Goal: Information Seeking & Learning: Learn about a topic

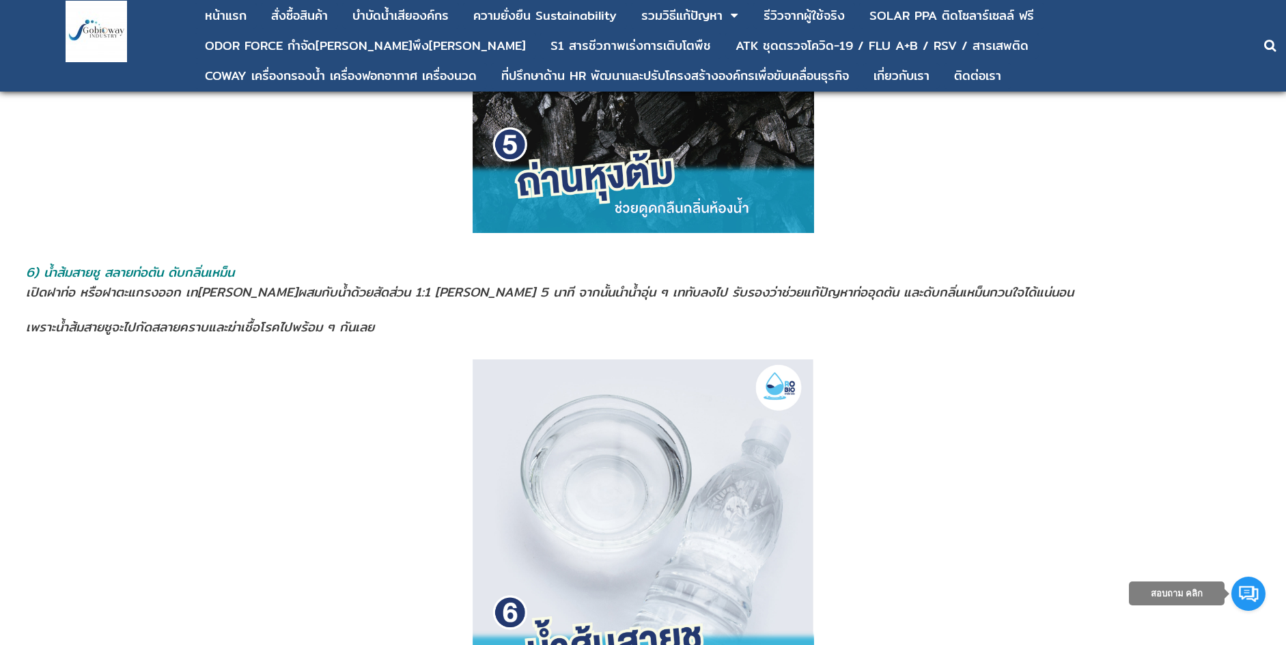
scroll to position [3415, 0]
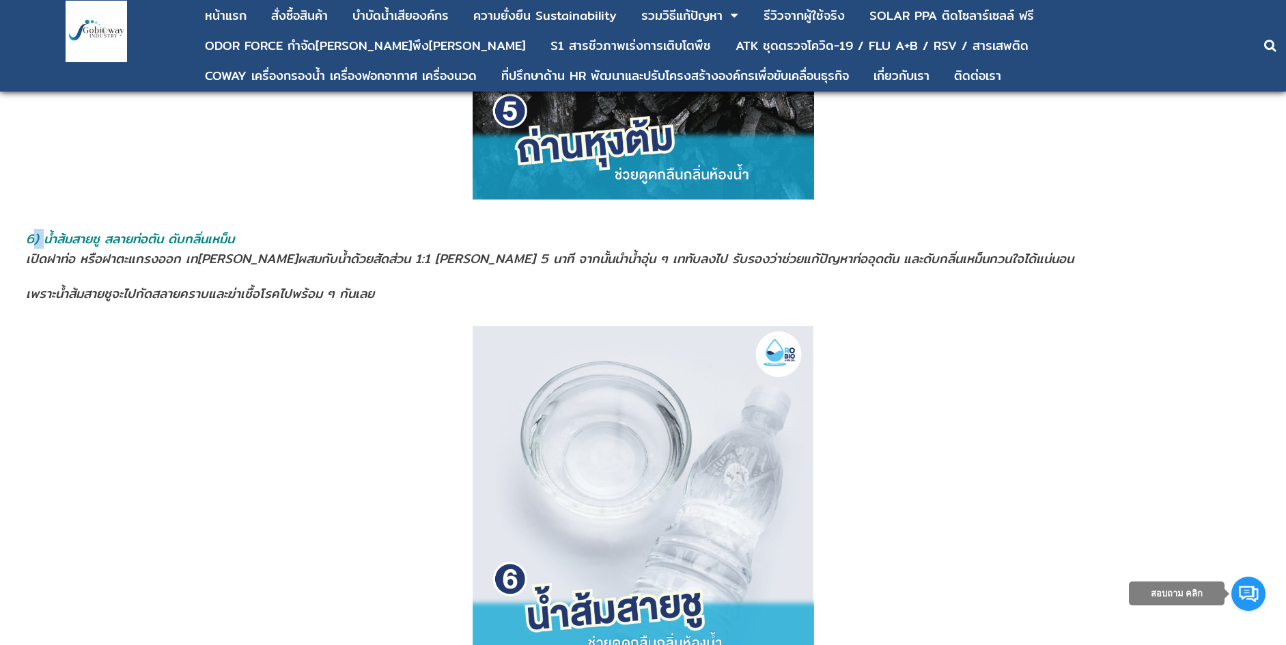
drag, startPoint x: 34, startPoint y: 197, endPoint x: 48, endPoint y: 205, distance: 16.2
click at [48, 229] on span "6) น้ำส้มสายชู สลายท่อตัน ดับกลิ่นเหม็น" at bounding box center [130, 239] width 208 height 20
click at [28, 228] on tr "6) น้ำส้มสายชู สลายท่อตัน ดับกลิ่นเหม็น เปิดฝาท่อ หรือฝาตะแกรงออก เท[PERSON_NAM…" at bounding box center [643, 266] width 1247 height 76
click at [27, 229] on span "6) น้ำส้มสายชู สลายท่อตัน ดับกลิ่นเหม็น" at bounding box center [130, 239] width 208 height 20
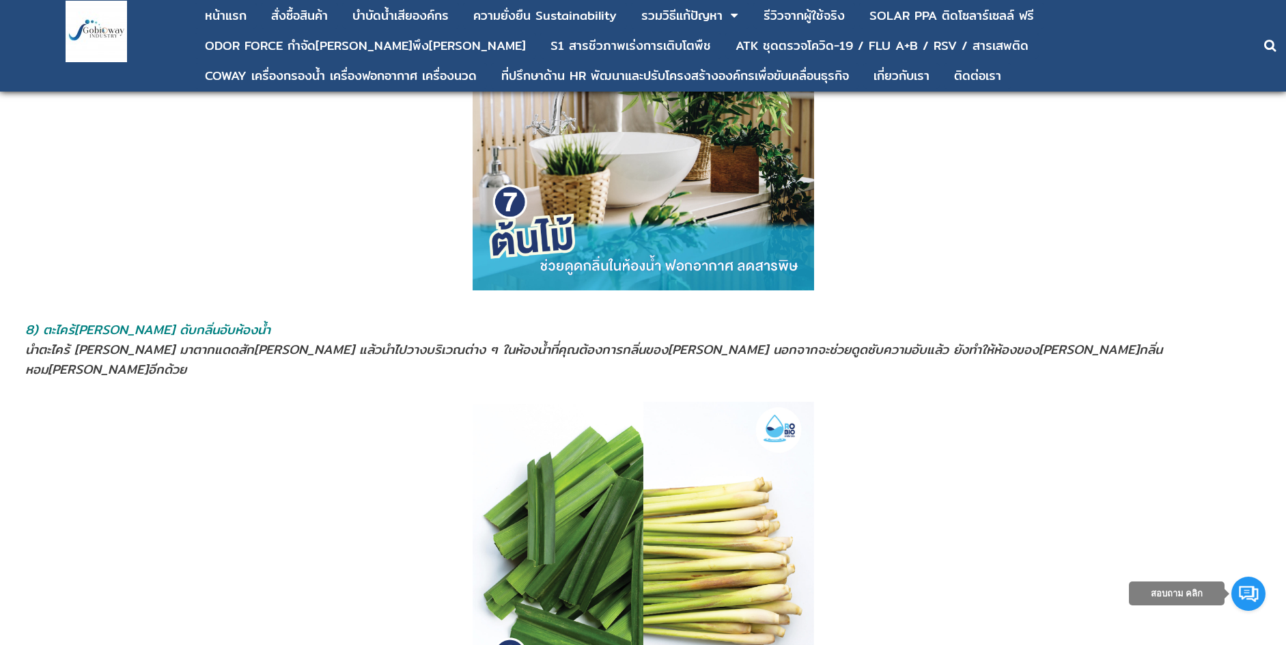
scroll to position [4303, 0]
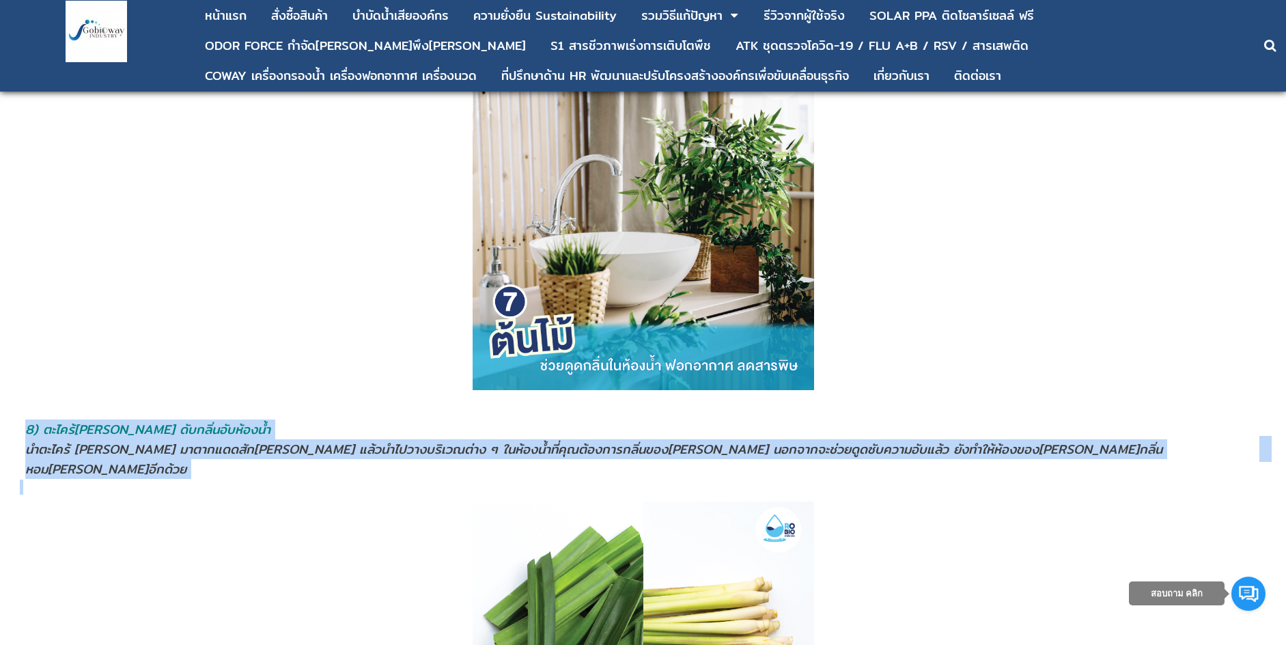
drag, startPoint x: 29, startPoint y: 391, endPoint x: 473, endPoint y: 429, distance: 445.6
click at [213, 439] on span "นำตะไคร้ [PERSON_NAME] มาตากแดดสัก[PERSON_NAME] แล้วนำไปวางบริเวณต่าง ๆ ในห้องน…" at bounding box center [323, 449] width 597 height 20
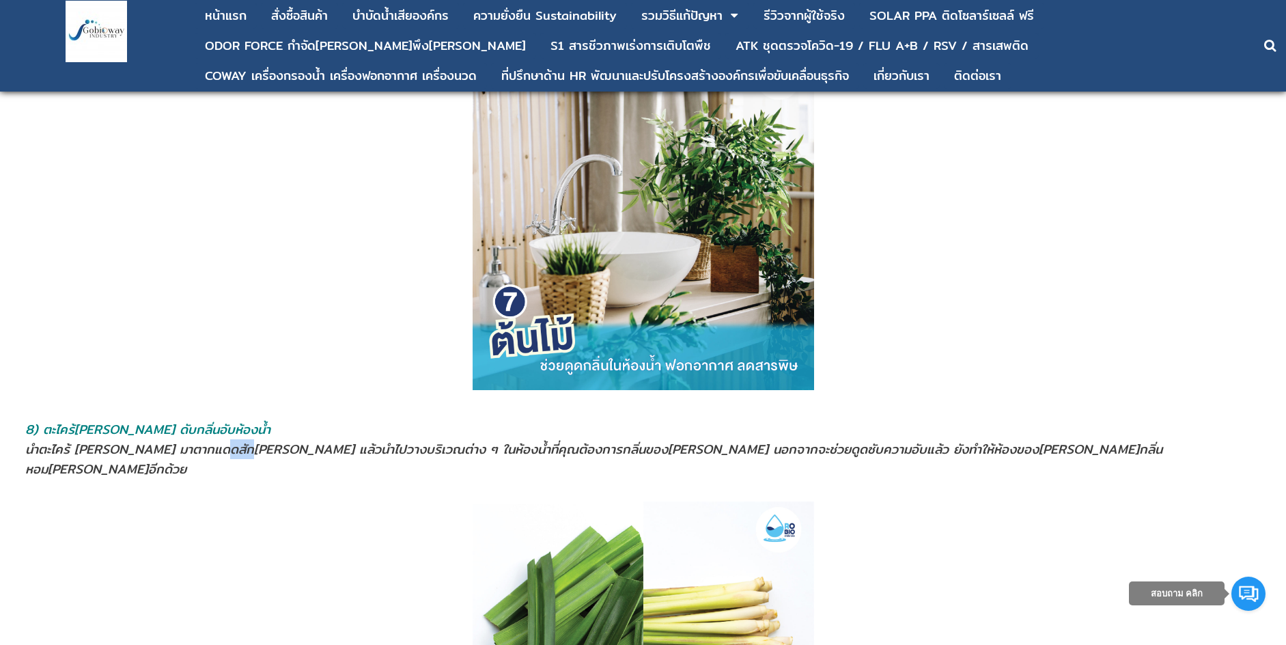
click at [213, 439] on span "นำตะไคร้ [PERSON_NAME] มาตากแดดสัก[PERSON_NAME] แล้วนำไปวางบริเวณต่าง ๆ ในห้องน…" at bounding box center [323, 449] width 597 height 20
click at [26, 419] on td "8) ตะไคร้[PERSON_NAME] ดับกลิ่นอับห้องนํ้า นำตะไคร้ [PERSON_NAME] มาตากแดดสัก[P…" at bounding box center [642, 449] width 1234 height 61
click at [46, 419] on span "8) ตะไคร้[PERSON_NAME] ดับกลิ่นอับห้องนํ้า" at bounding box center [147, 429] width 245 height 20
drag, startPoint x: 51, startPoint y: 392, endPoint x: 59, endPoint y: 397, distance: 10.1
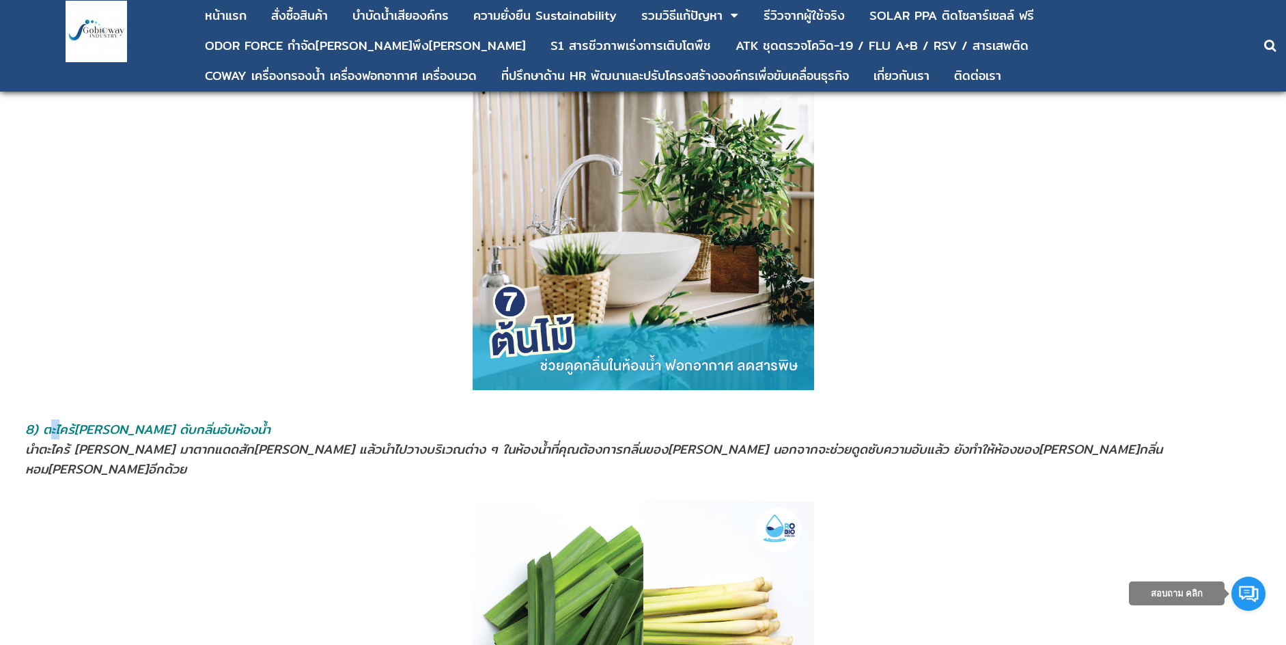
click at [59, 419] on span "8) ตะไคร้[PERSON_NAME] ดับกลิ่นอับห้องนํ้า" at bounding box center [147, 429] width 245 height 20
click at [43, 419] on span "8) ตะไคร้[PERSON_NAME] ดับกลิ่นอับห้องนํ้า" at bounding box center [147, 429] width 245 height 20
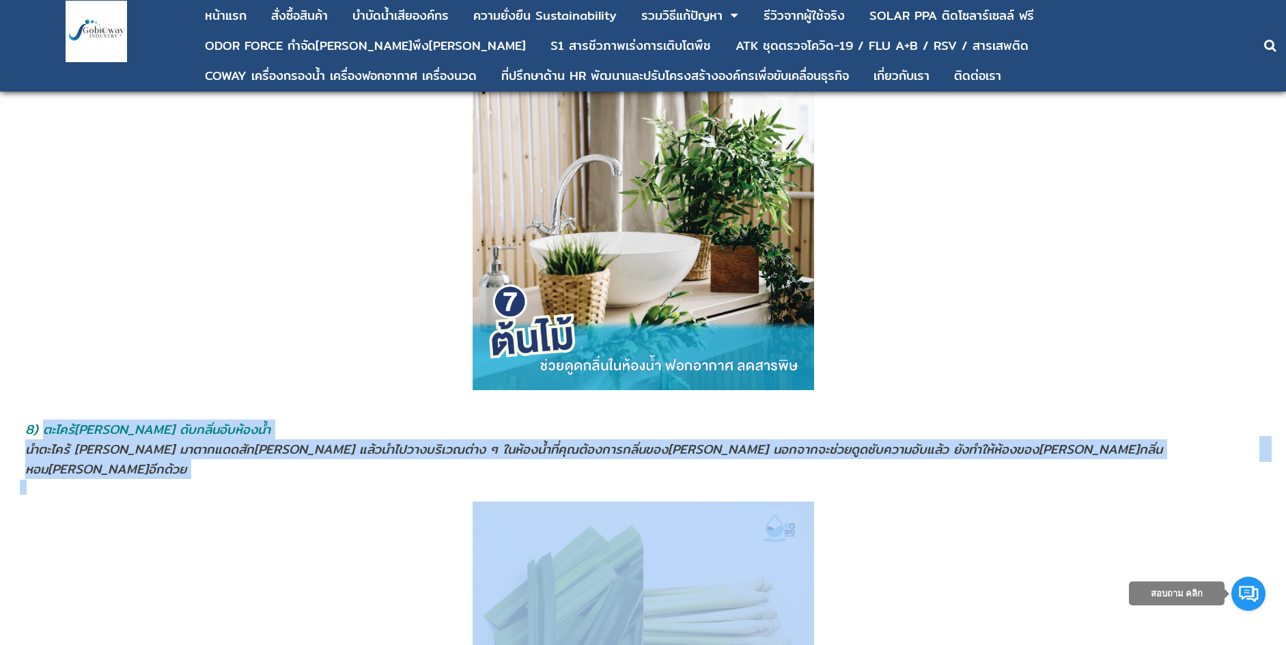
drag, startPoint x: 46, startPoint y: 394, endPoint x: 423, endPoint y: 444, distance: 380.3
drag, startPoint x: 426, startPoint y: 415, endPoint x: 395, endPoint y: 423, distance: 32.3
click at [390, 480] on p at bounding box center [643, 487] width 1247 height 15
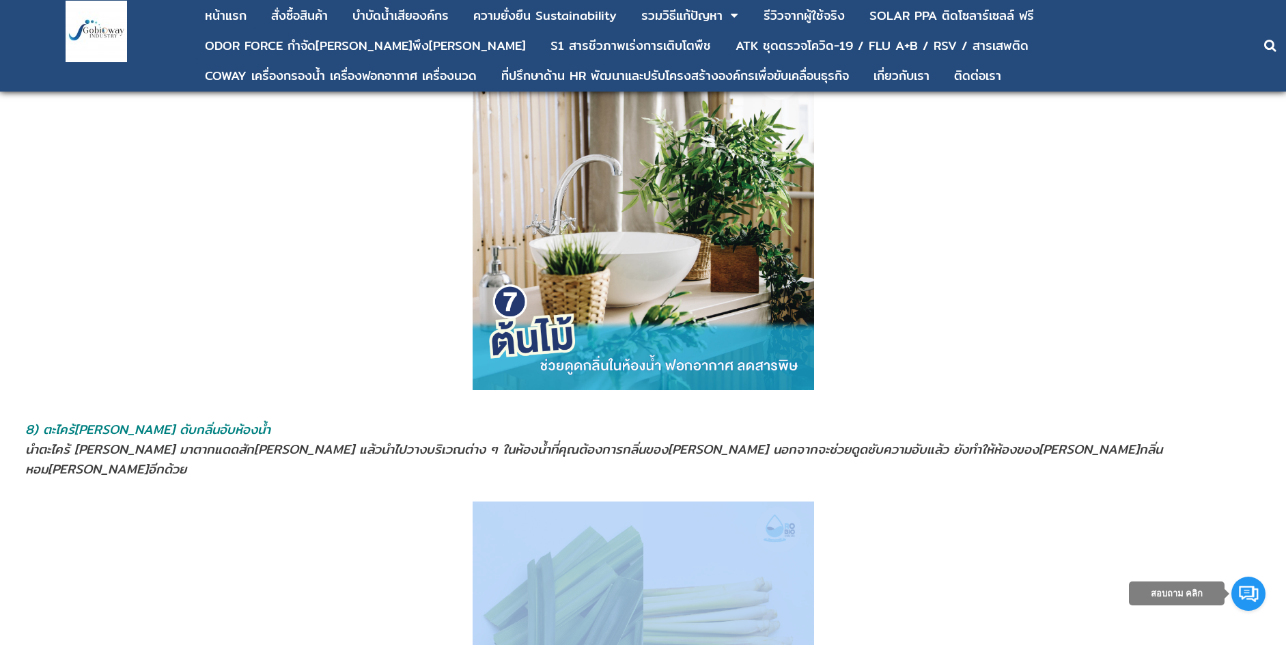
click at [390, 480] on p at bounding box center [643, 487] width 1247 height 15
click at [389, 480] on p at bounding box center [643, 487] width 1247 height 15
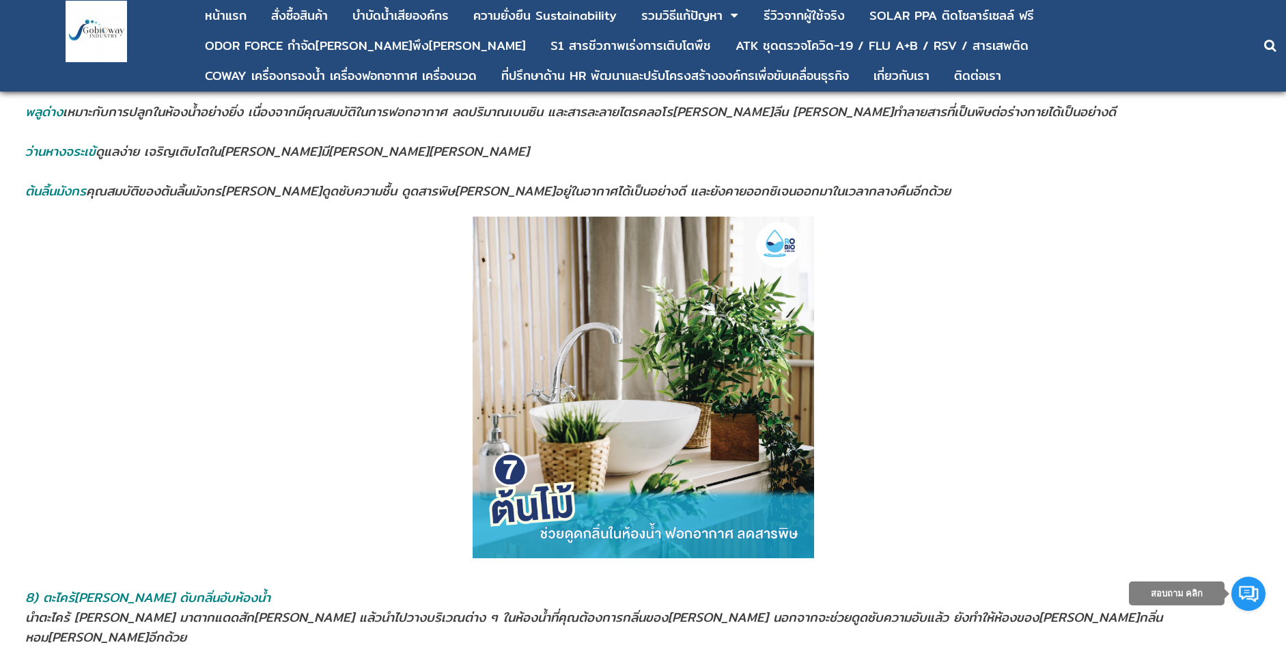
drag, startPoint x: 392, startPoint y: 514, endPoint x: 414, endPoint y: 486, distance: 35.0
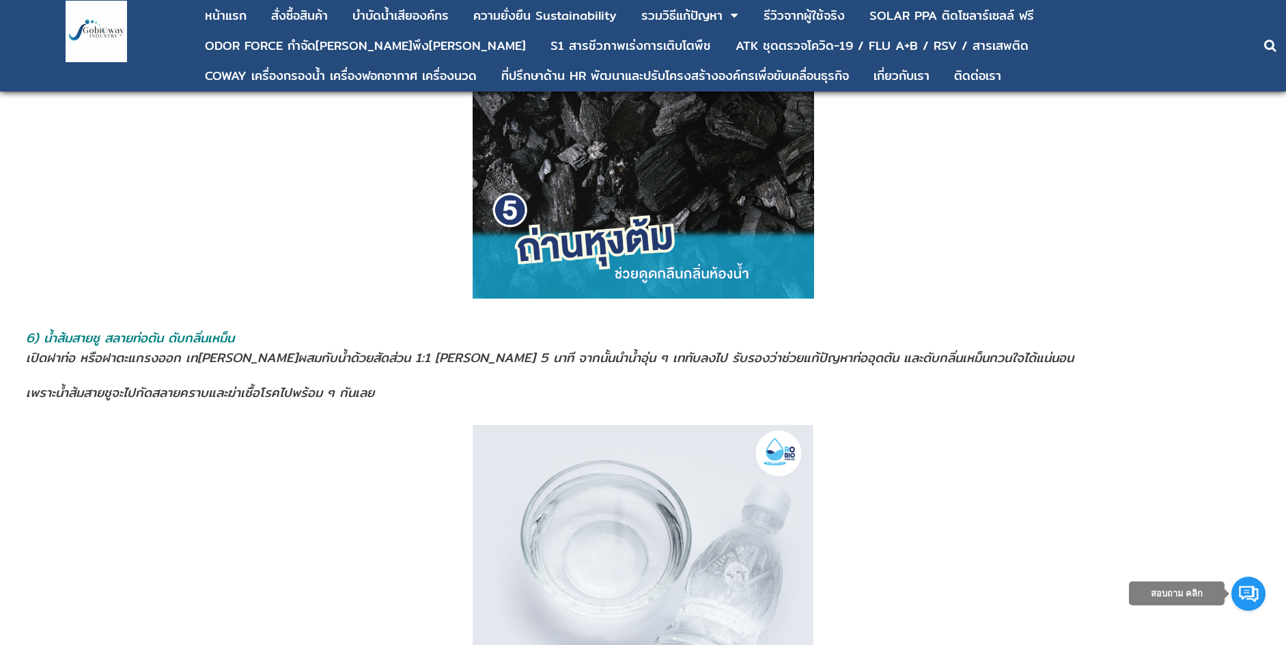
scroll to position [3279, 0]
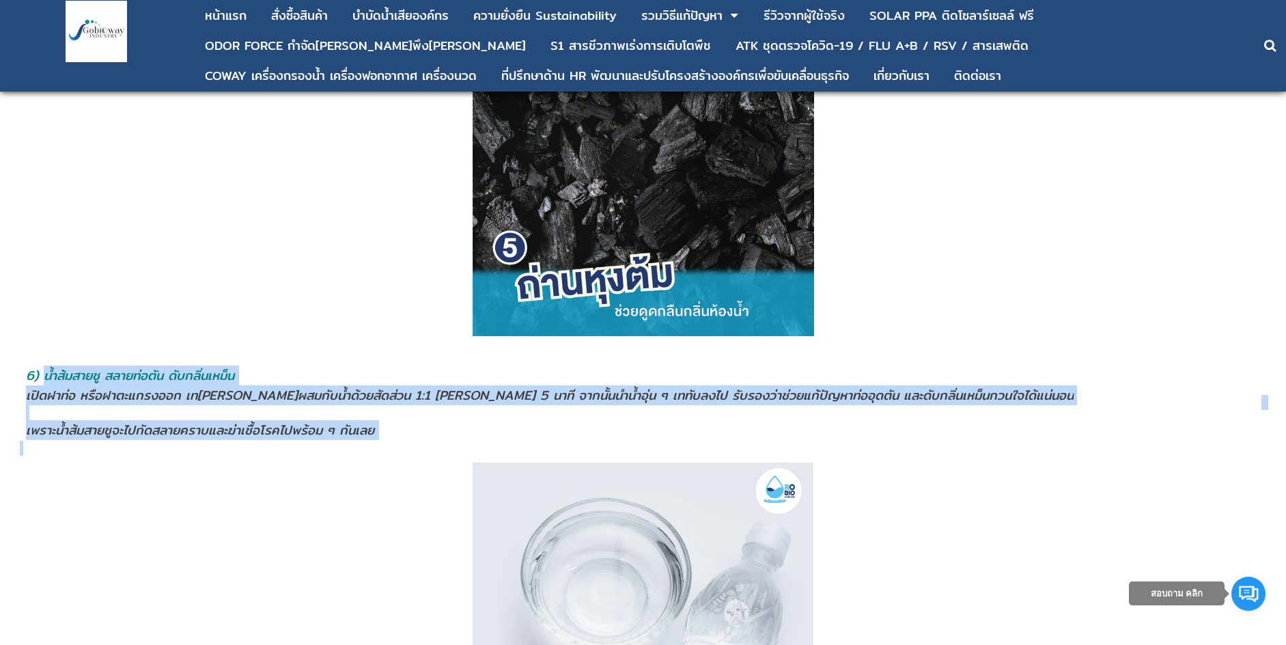
drag, startPoint x: 45, startPoint y: 337, endPoint x: 193, endPoint y: 415, distance: 167.4
click at [193, 415] on div "ห้องน้ำมีกลิ่นเหม็นแก้ยังไง ?? สารพัดปัญหาหนักใจของคุณพ่อบ้าน คุณแม่บ้าน ไม่ว่า…" at bounding box center [643, 283] width 1247 height 6010
click at [206, 420] on span "เพราะน้ำส้มสายชูจะไปกัดสลายคราบและฆ่าเชื้อโรคไปพร้อม ๆ กันเลย" at bounding box center [200, 430] width 348 height 20
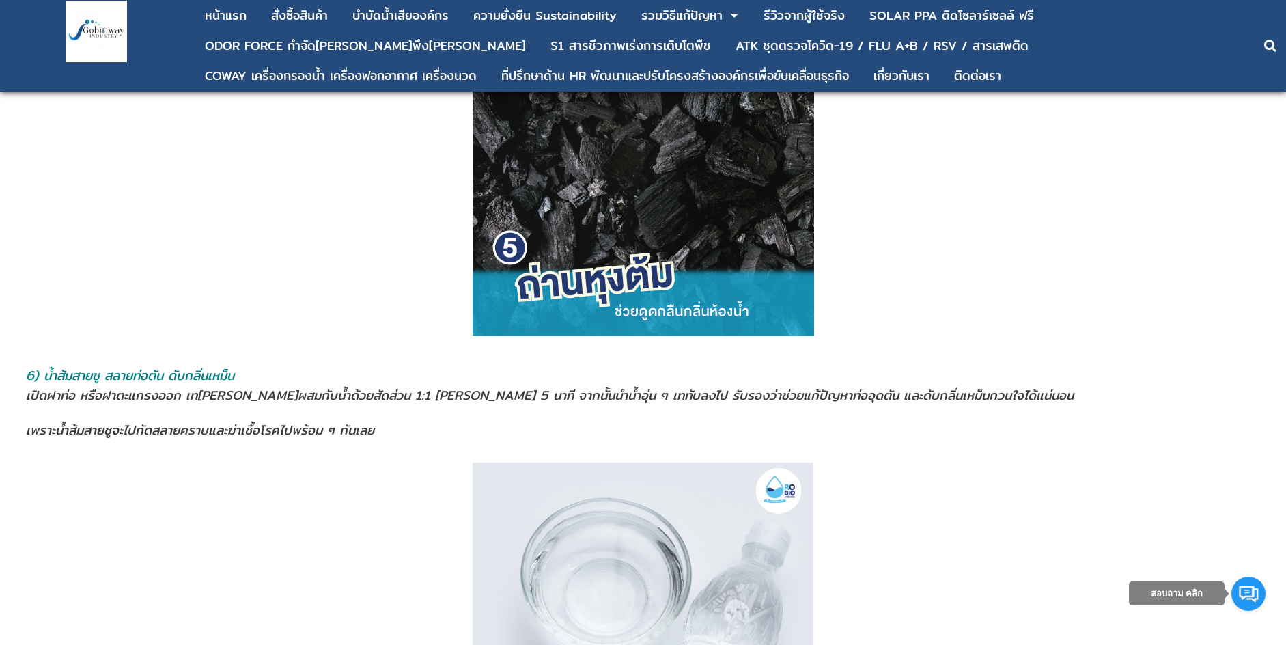
click at [206, 420] on span "เพราะน้ำส้มสายชูจะไปกัดสลายคราบและฆ่าเชื้อโรคไปพร้อม ๆ กันเลย" at bounding box center [200, 430] width 348 height 20
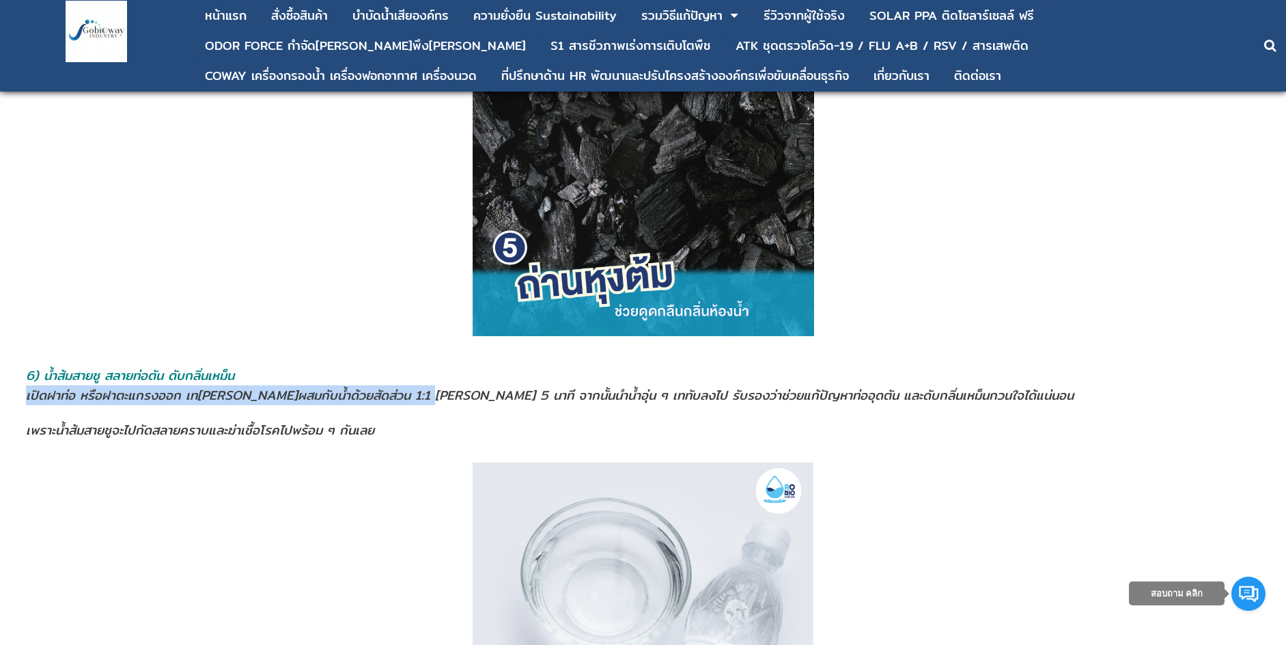
drag, startPoint x: 29, startPoint y: 354, endPoint x: 398, endPoint y: 364, distance: 369.0
click at [398, 385] on span "เปิดฝาท่อ หรือฝาตะแกรงออก เท[PERSON_NAME]ผสมกับน้ำด้วยสัดส่วน 1:1 [PERSON_NAME]…" at bounding box center [550, 395] width 1048 height 20
drag, startPoint x: 28, startPoint y: 358, endPoint x: 397, endPoint y: 360, distance: 368.9
click at [397, 385] on span "เปิดฝาท่อ หรือฝาตะแกรงออก เท[PERSON_NAME]ผสมกับน้ำด้วยสัดส่วน 1:1 [PERSON_NAME]…" at bounding box center [550, 395] width 1048 height 20
drag, startPoint x: 382, startPoint y: 359, endPoint x: 389, endPoint y: 308, distance: 51.7
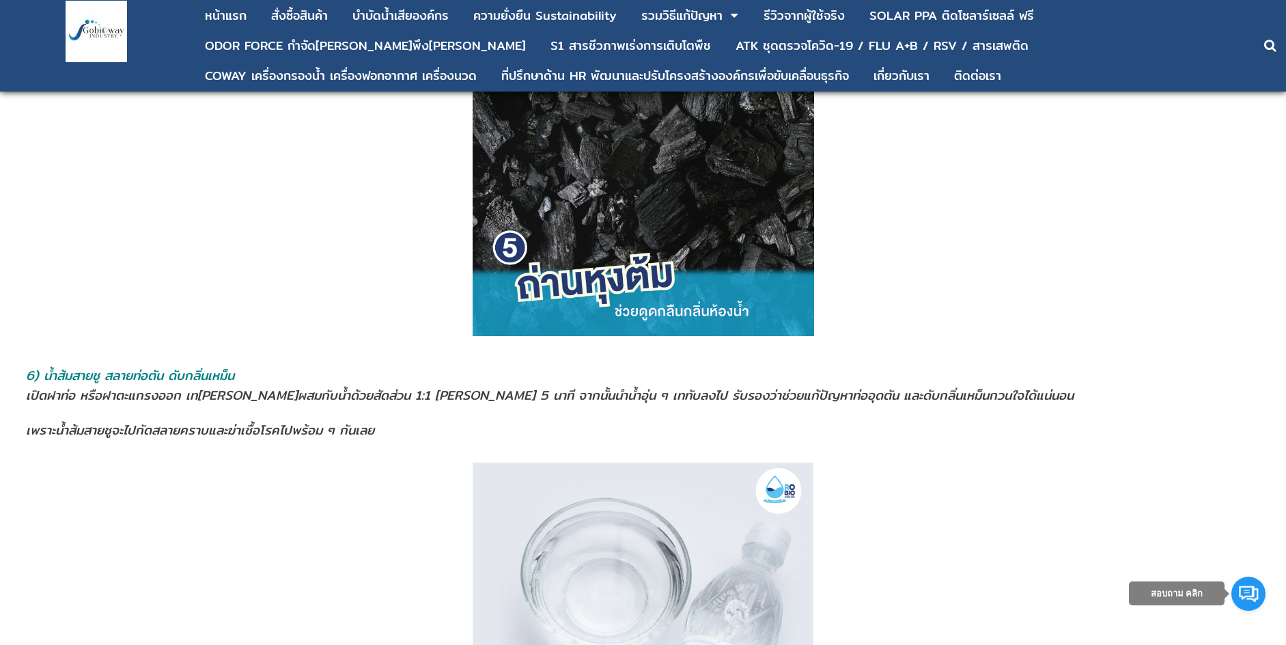
drag, startPoint x: 342, startPoint y: 361, endPoint x: 371, endPoint y: 354, distance: 29.7
drag, startPoint x: 396, startPoint y: 361, endPoint x: 378, endPoint y: 363, distance: 17.9
click at [27, 385] on span "เปิดฝาท่อ หรือฝาตะแกรงออก เท[PERSON_NAME]ผสมกับน้ำด้วยสัดส่วน 1:1 [PERSON_NAME]…" at bounding box center [550, 395] width 1048 height 20
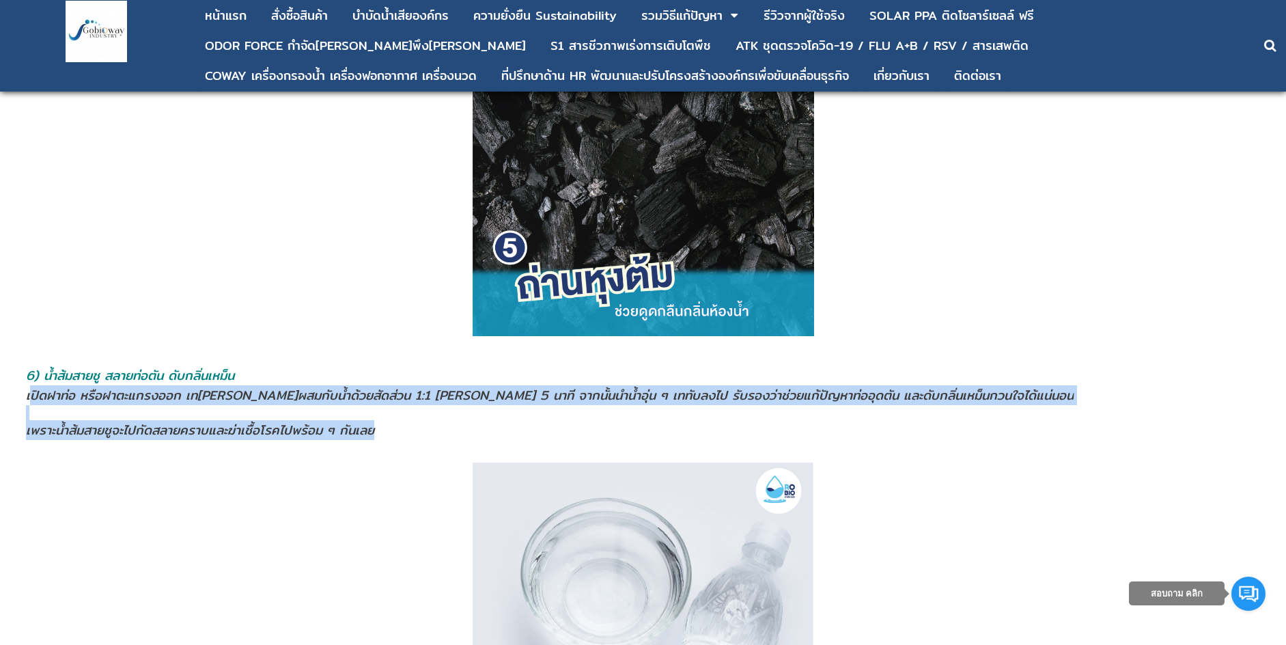
drag, startPoint x: 30, startPoint y: 361, endPoint x: 385, endPoint y: 396, distance: 356.2
click at [385, 396] on address "เปิดฝาท่อ หรือฝาตะแกรงออก เท[PERSON_NAME]ผสมกับน้ำด้วยสัดส่วน 1:1 [PERSON_NAME]…" at bounding box center [643, 412] width 1234 height 55
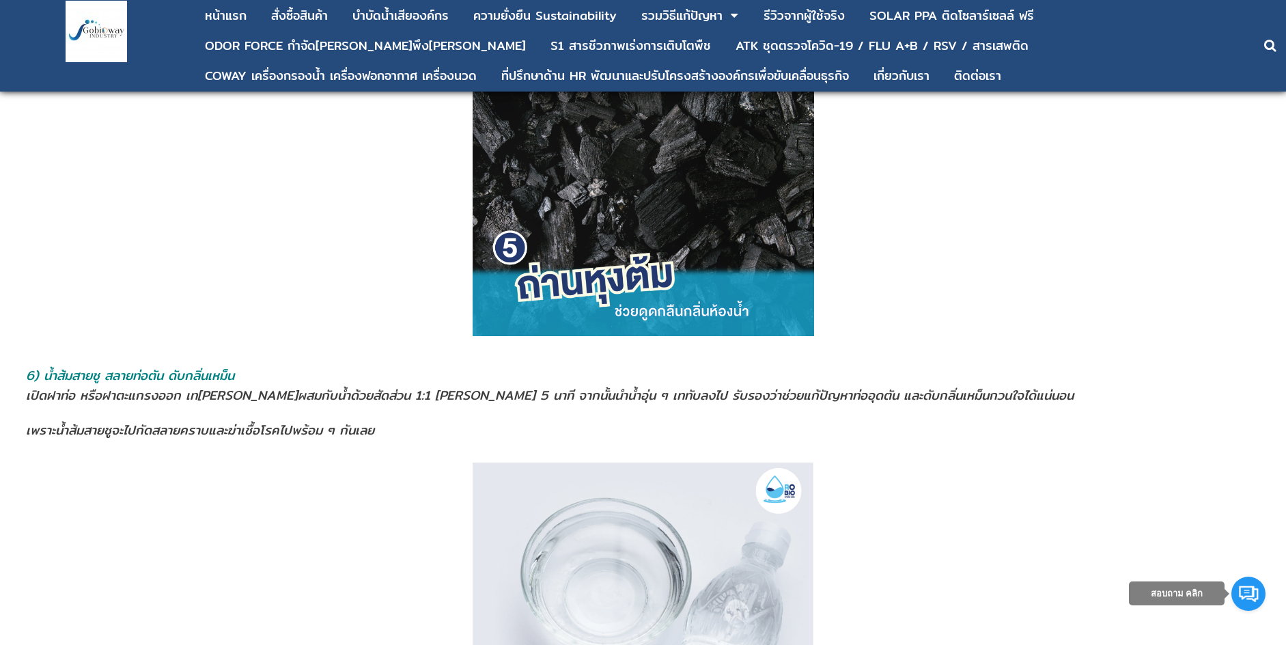
click at [296, 235] on p at bounding box center [643, 166] width 1247 height 342
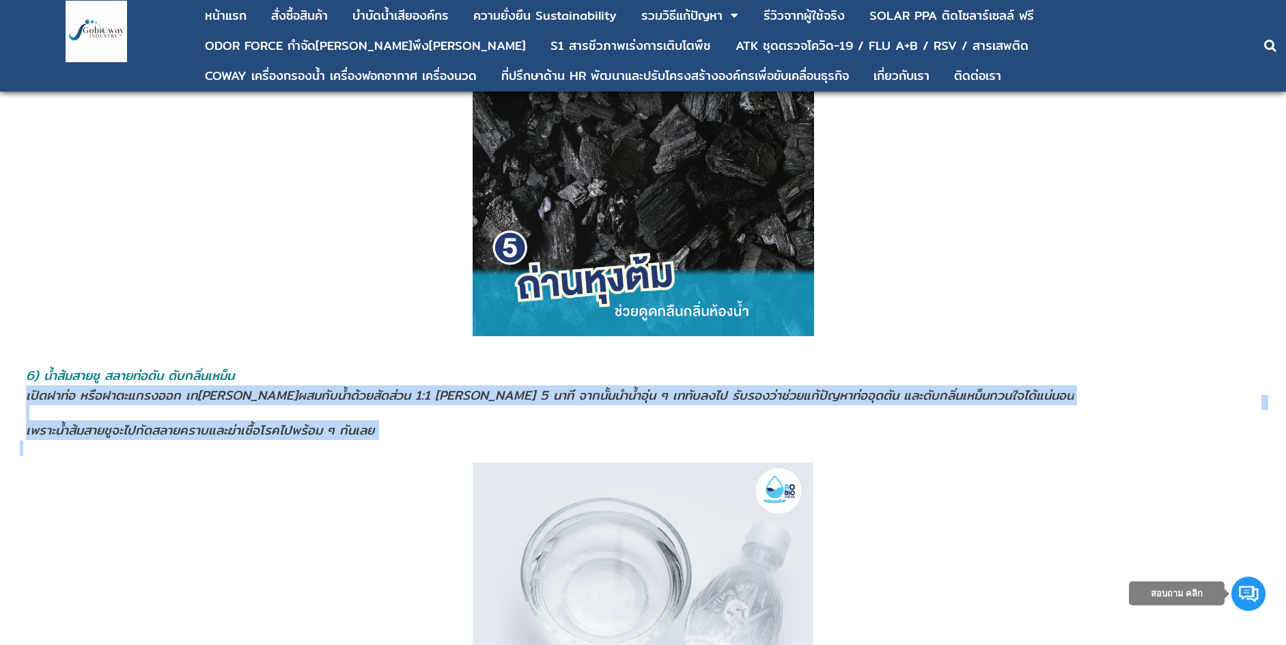
drag, startPoint x: 26, startPoint y: 358, endPoint x: 376, endPoint y: 407, distance: 353.8
click at [376, 407] on div "ห้องน้ำมีกลิ่นเหม็นแก้ยังไง ?? สารพัดปัญหาหนักใจของคุณพ่อบ้าน คุณแม่บ้าน ไม่ว่า…" at bounding box center [643, 283] width 1247 height 6010
copy div "เปิดฝาท่อ หรือฝาตะแกรงออก เท[PERSON_NAME]ผสมกับน้ำด้วยสัดส่วน 1:1 [PERSON_NAME]…"
click at [279, 385] on span "เปิดฝาท่อ หรือฝาตะแกรงออก เท[PERSON_NAME]ผสมกับน้ำด้วยสัดส่วน 1:1 [PERSON_NAME]…" at bounding box center [550, 395] width 1048 height 20
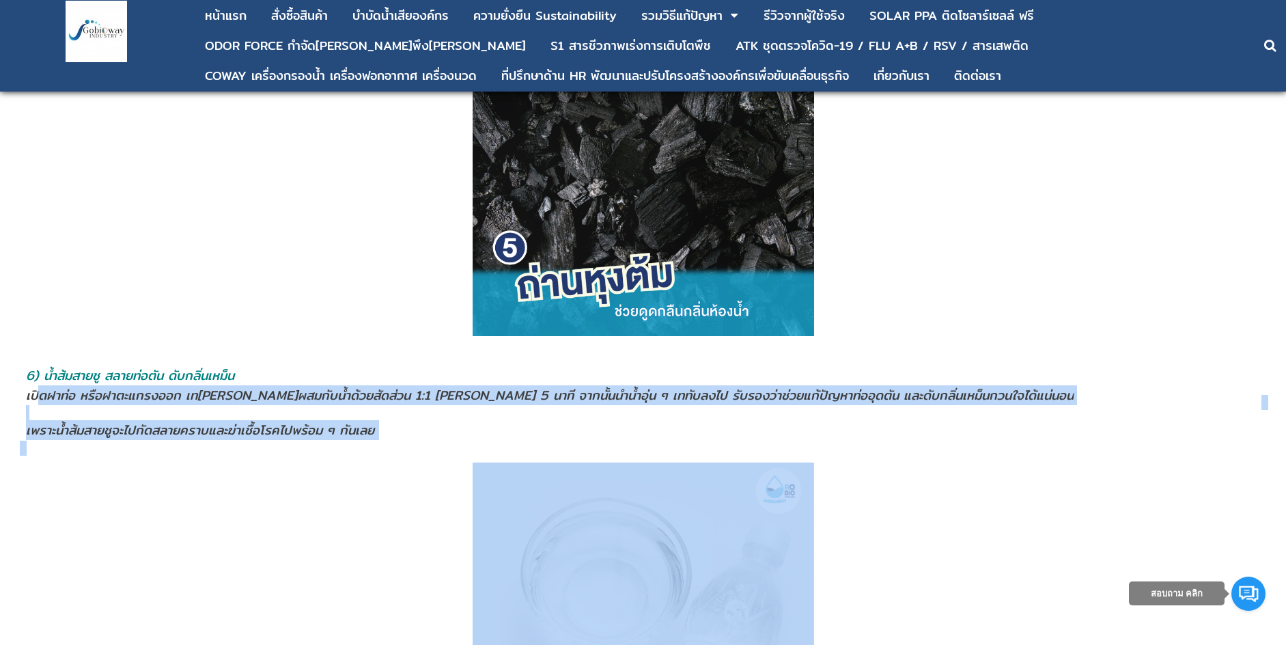
drag, startPoint x: 36, startPoint y: 360, endPoint x: 97, endPoint y: 430, distance: 92.5
click at [97, 430] on div "ห้องน้ำมีกลิ่นเหม็นแก้ยังไง ?? สารพัดปัญหาหนักใจของคุณพ่อบ้าน คุณแม่บ้าน ไม่ว่า…" at bounding box center [643, 283] width 1247 height 6010
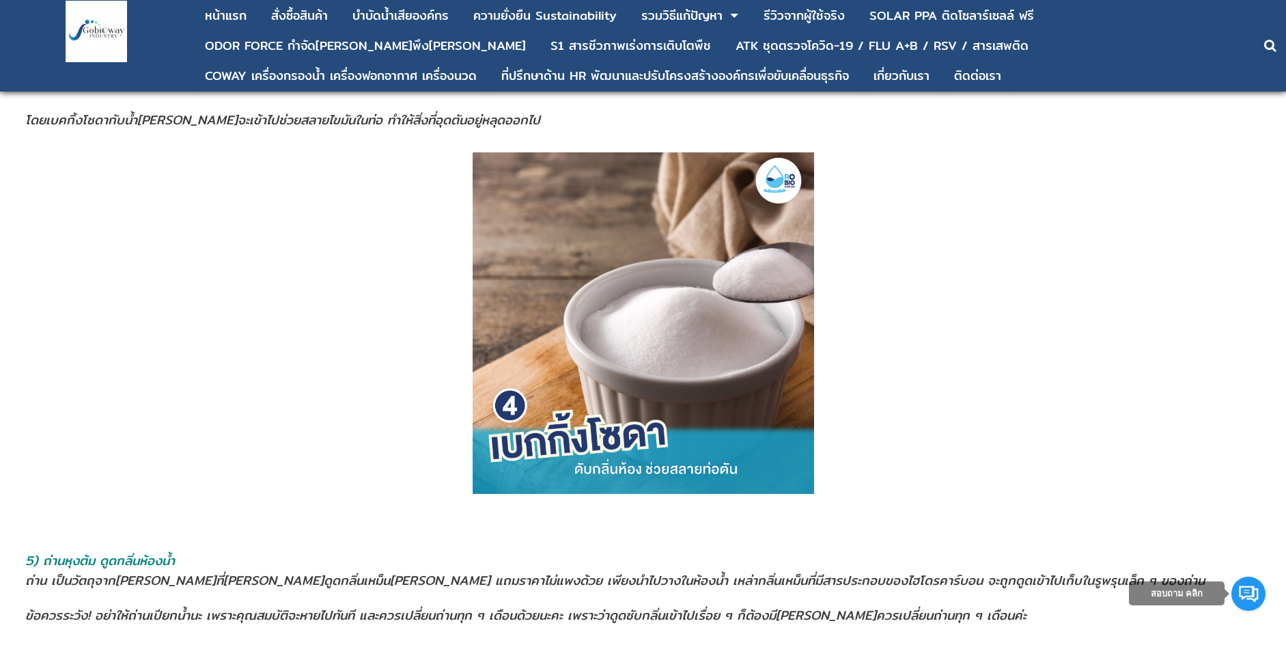
drag, startPoint x: 236, startPoint y: 227, endPoint x: 257, endPoint y: 194, distance: 39.0
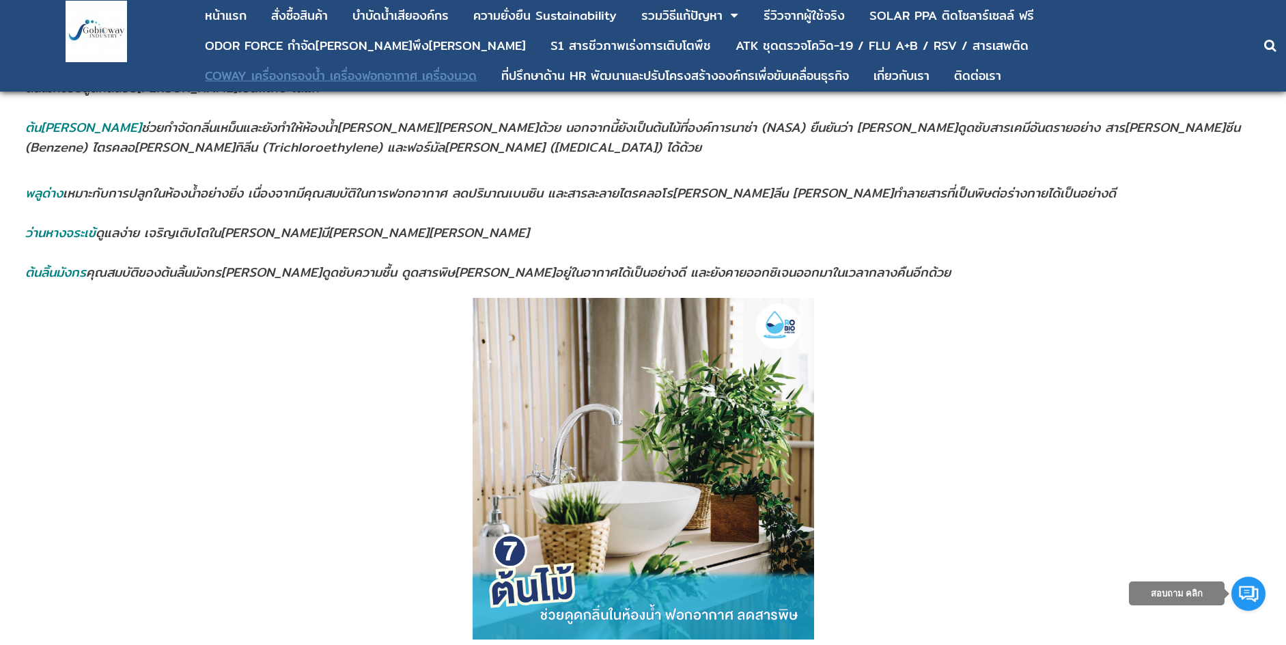
scroll to position [3781, 0]
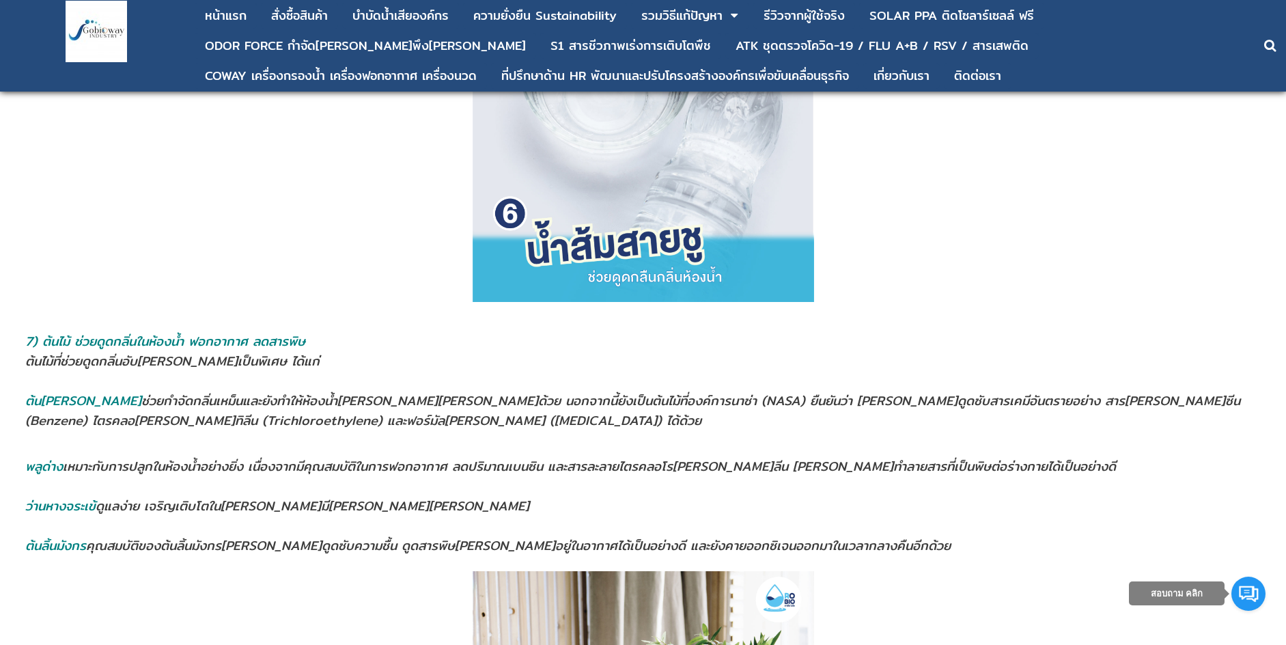
click at [110, 155] on p at bounding box center [643, 131] width 1247 height 342
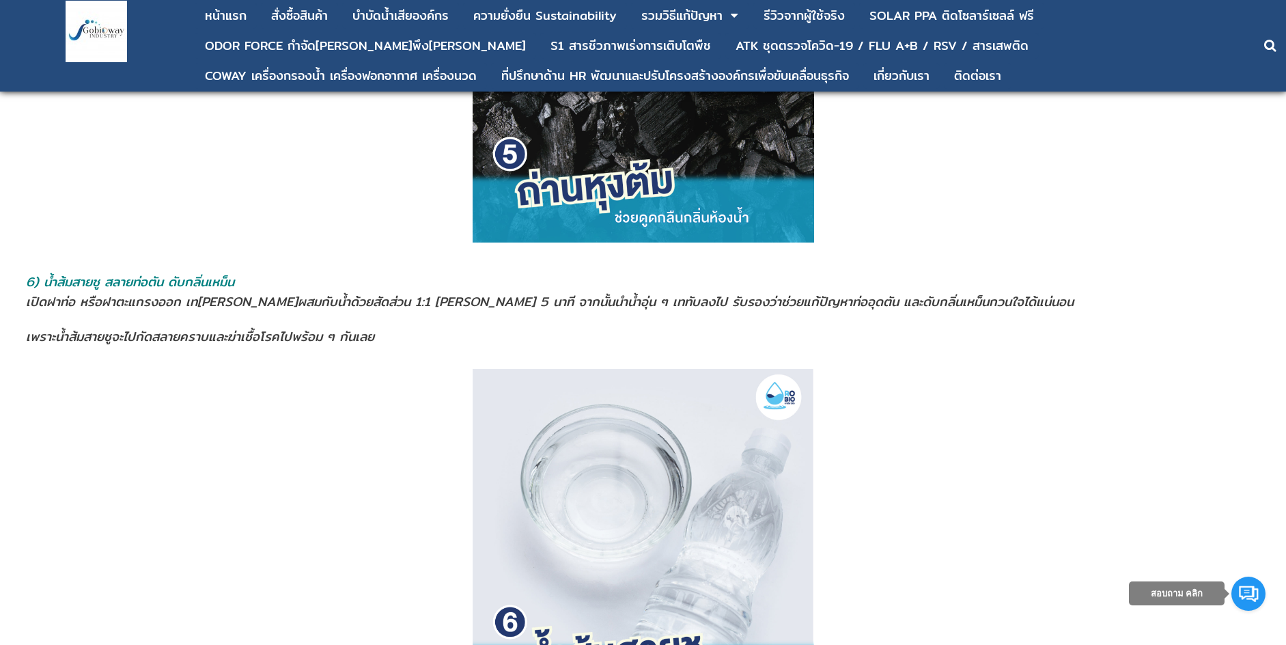
scroll to position [3371, 0]
click at [513, 370] on img at bounding box center [644, 541] width 342 height 342
drag, startPoint x: 503, startPoint y: 361, endPoint x: 520, endPoint y: 444, distance: 84.4
click at [523, 442] on img at bounding box center [644, 541] width 342 height 342
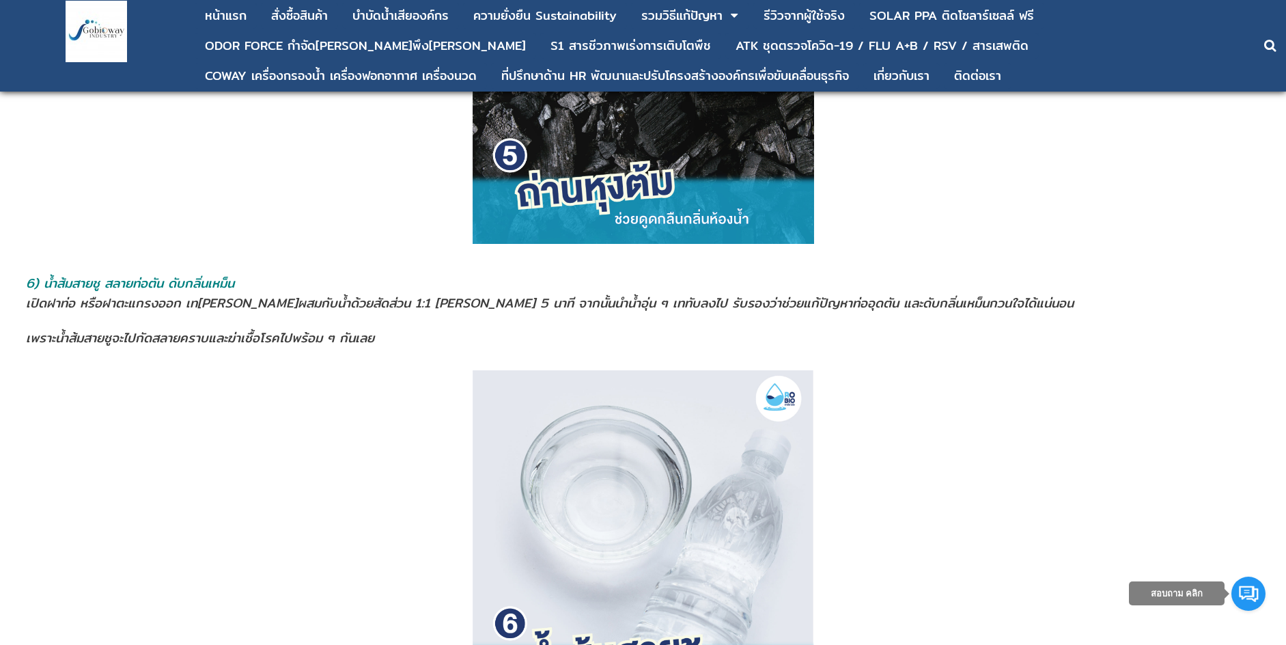
click at [523, 442] on img at bounding box center [644, 541] width 342 height 342
click at [523, 441] on img at bounding box center [644, 541] width 342 height 342
